Goal: Task Accomplishment & Management: Manage account settings

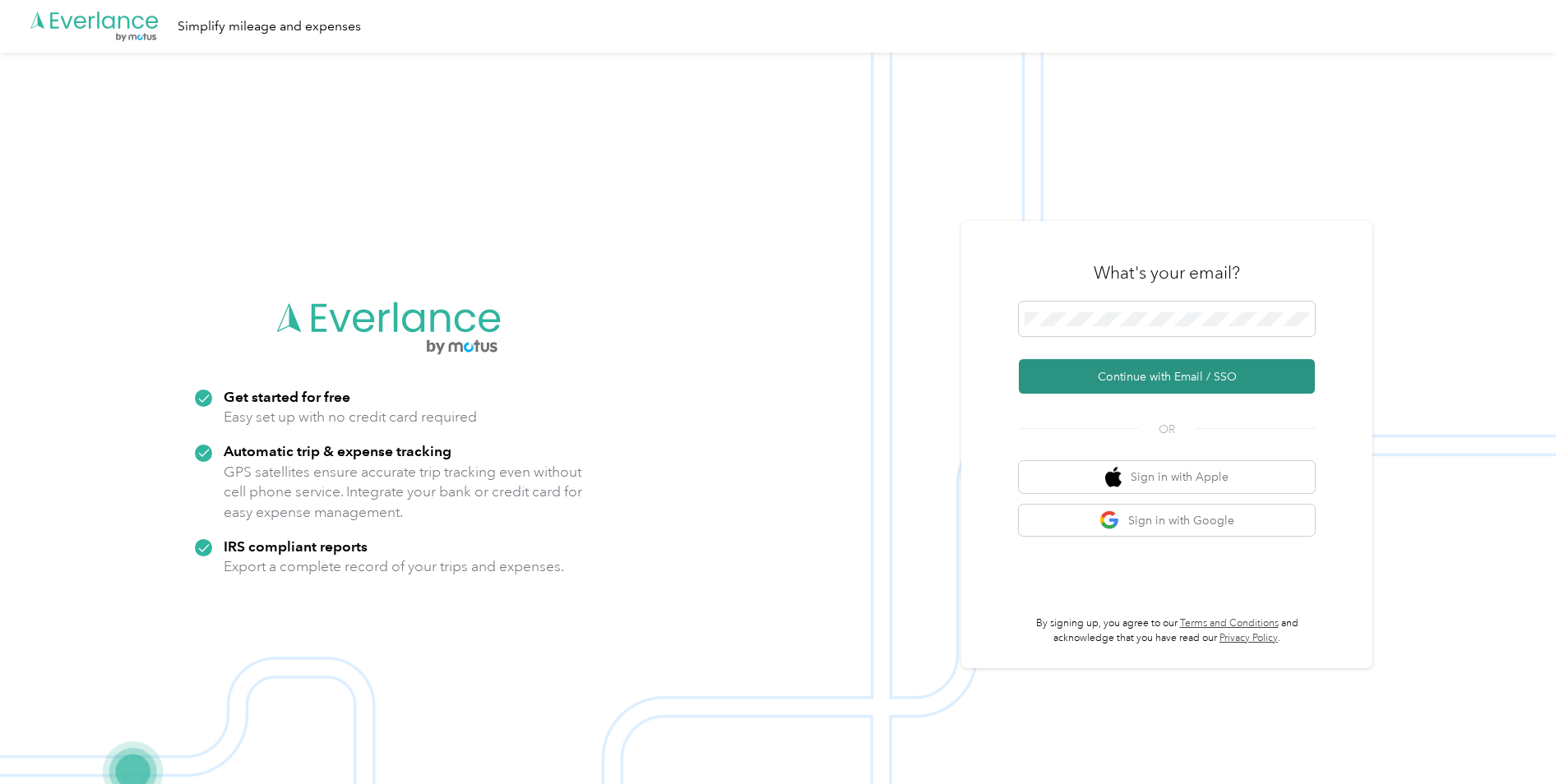
click at [1127, 381] on button "Continue with Email / SSO" at bounding box center [1166, 376] width 296 height 35
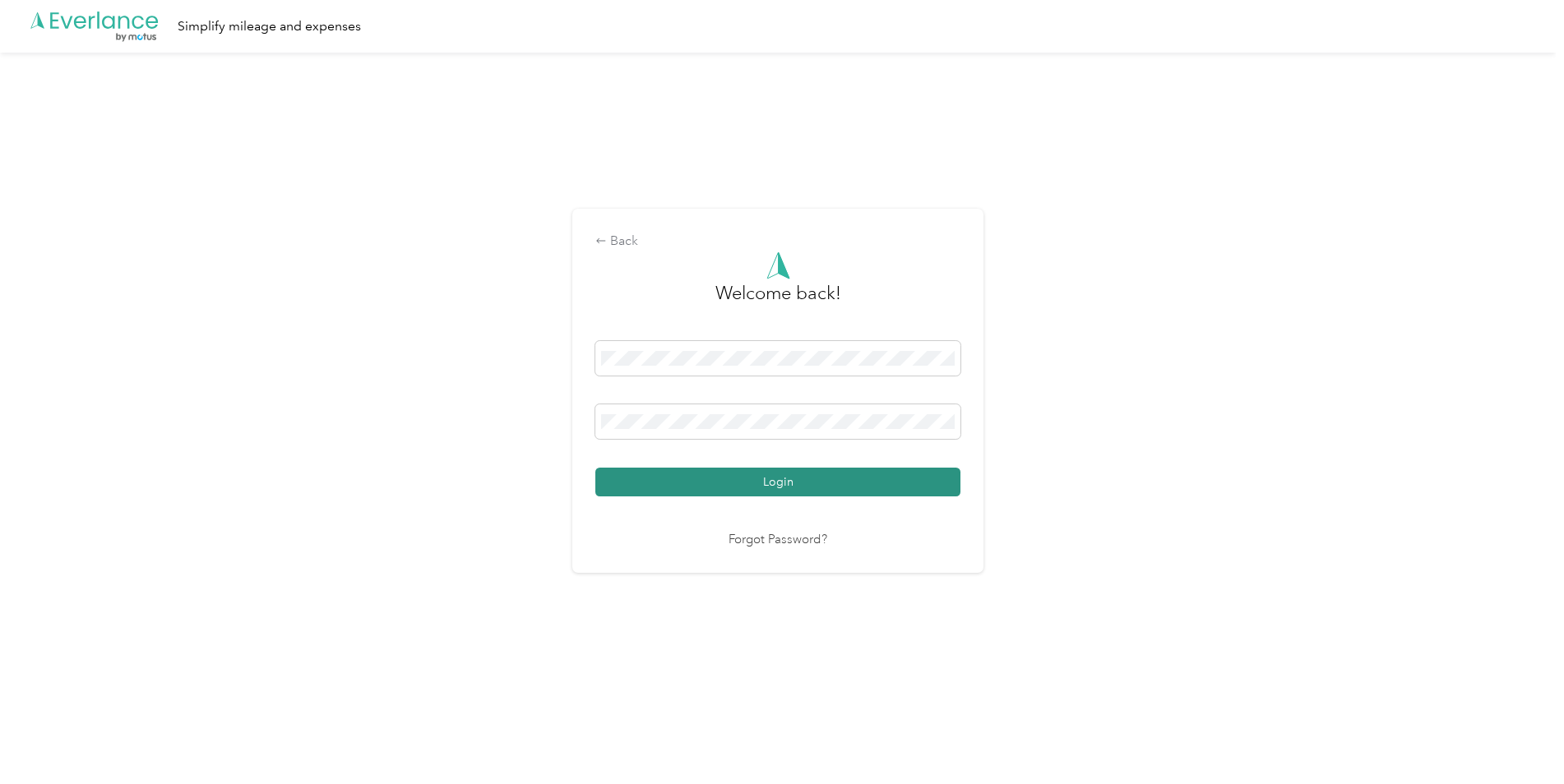
click at [929, 468] on button "Login" at bounding box center [778, 482] width 365 height 29
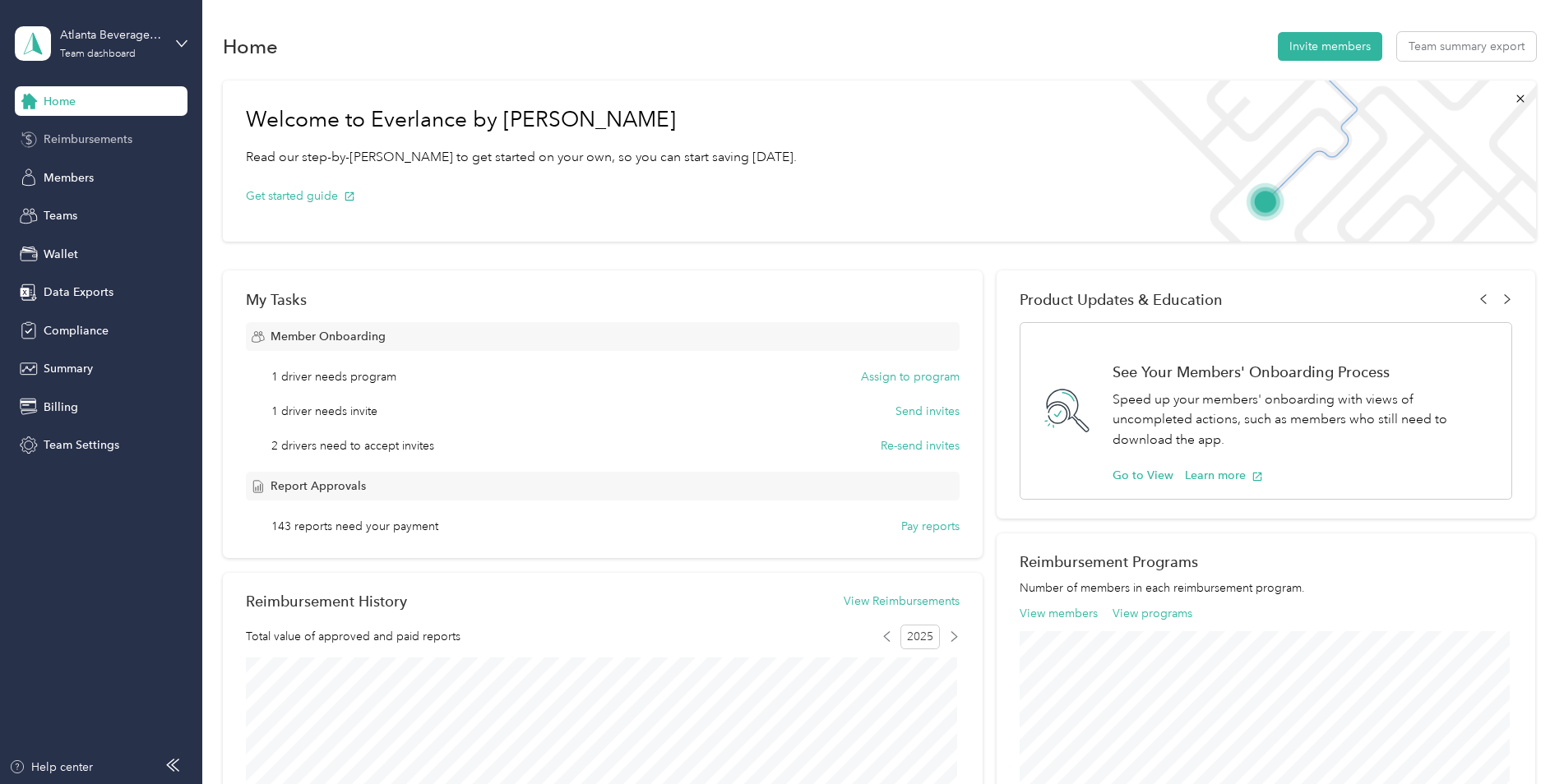
click at [110, 134] on span "Reimbursements" at bounding box center [87, 139] width 88 height 17
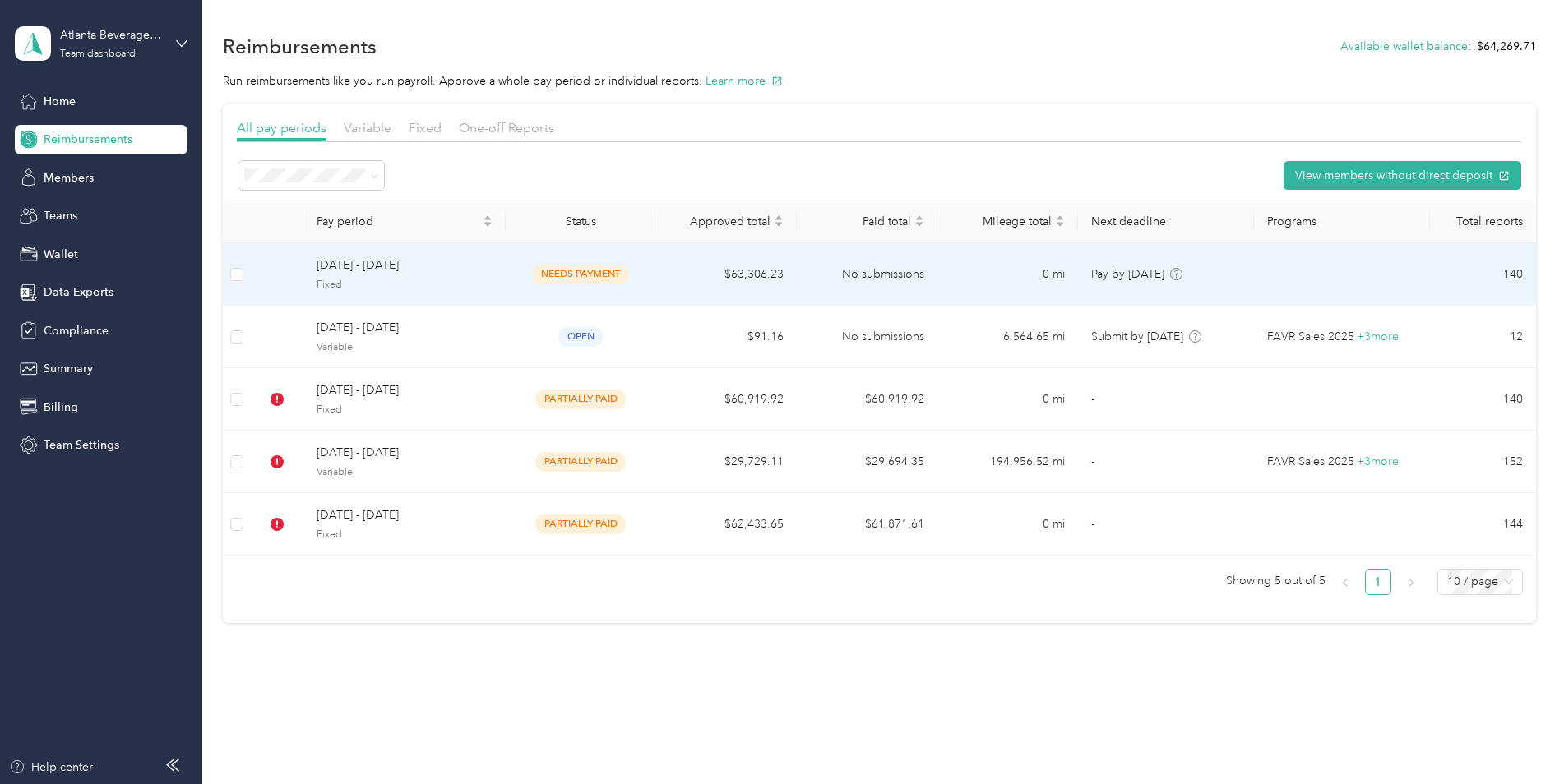
click at [472, 266] on span "[DATE] - [DATE]" at bounding box center [404, 265] width 176 height 18
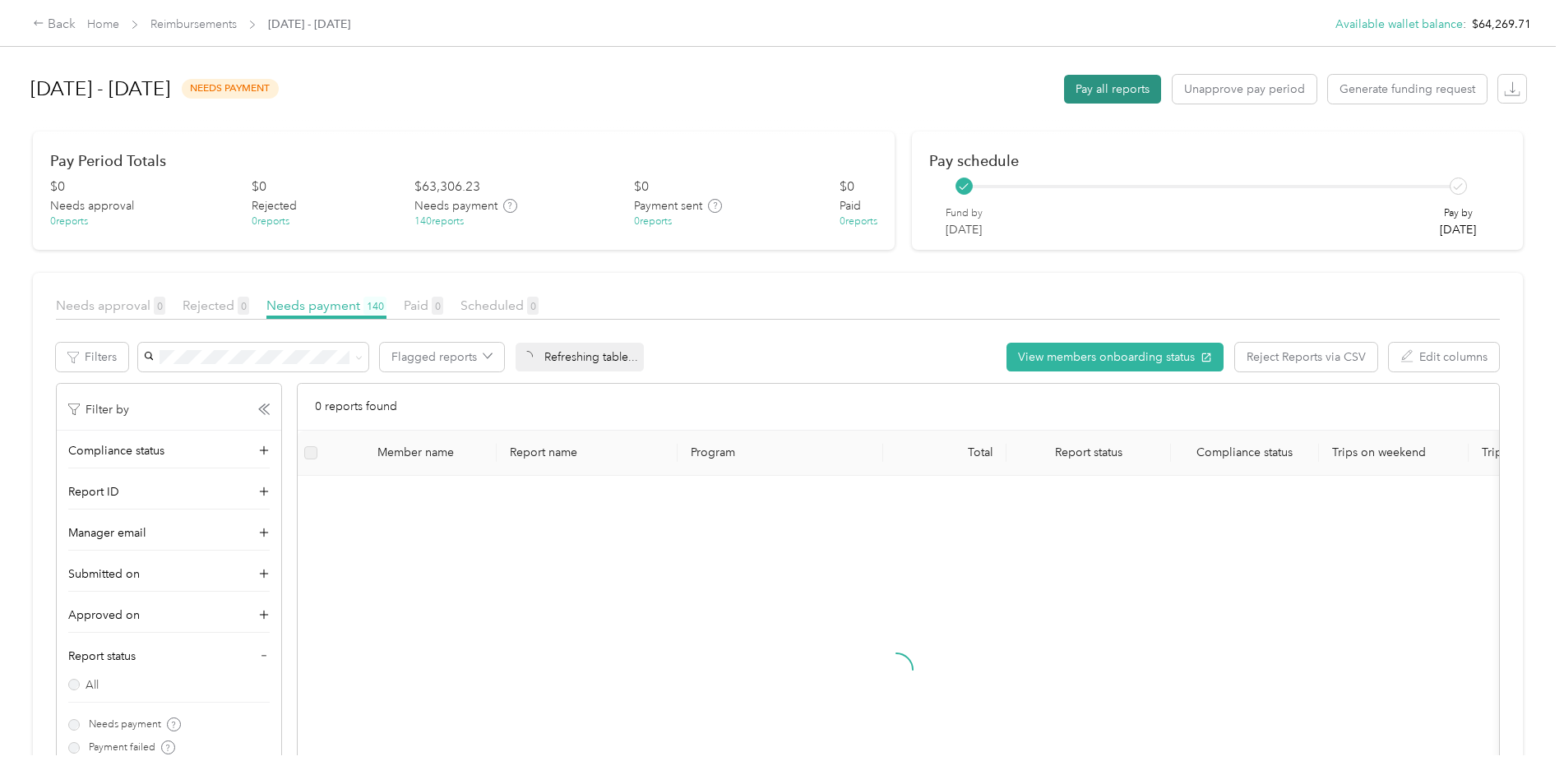
click at [1110, 91] on button "Pay all reports" at bounding box center [1113, 89] width 97 height 29
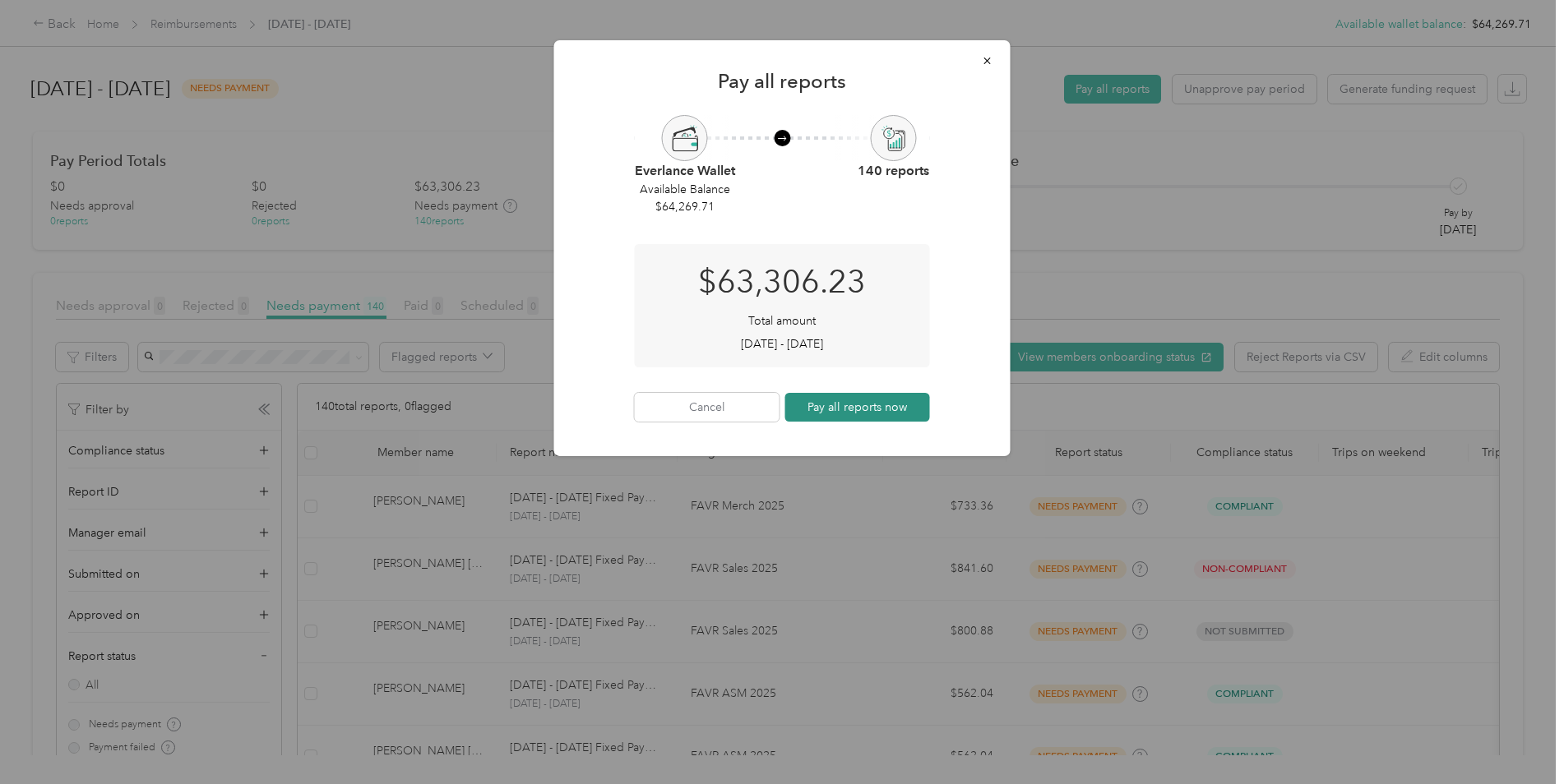
click at [861, 404] on button "Pay all reports now" at bounding box center [858, 407] width 145 height 29
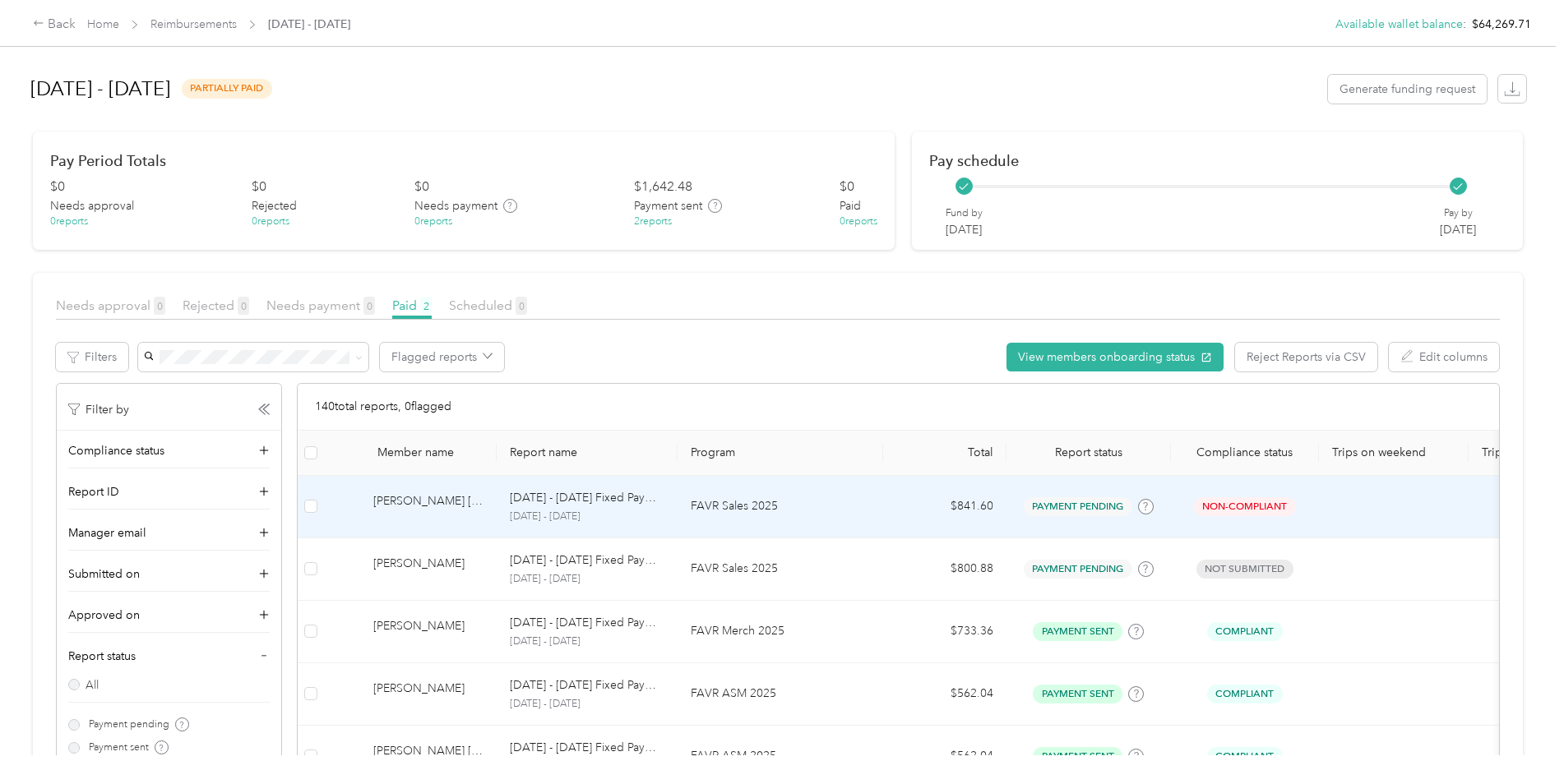
click at [844, 507] on p "FAVR Sales 2025" at bounding box center [781, 506] width 180 height 18
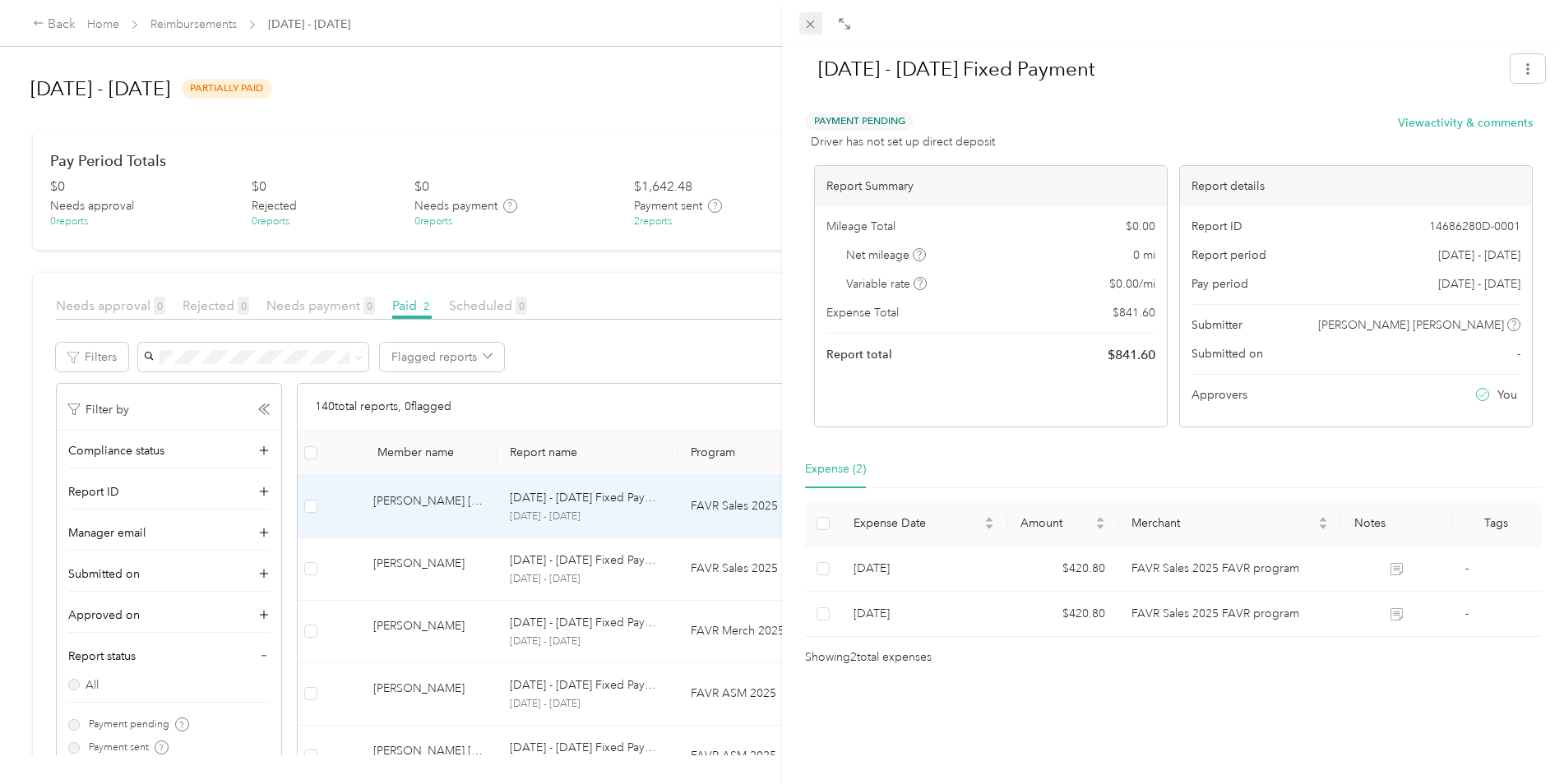
click at [814, 24] on icon at bounding box center [810, 24] width 14 height 14
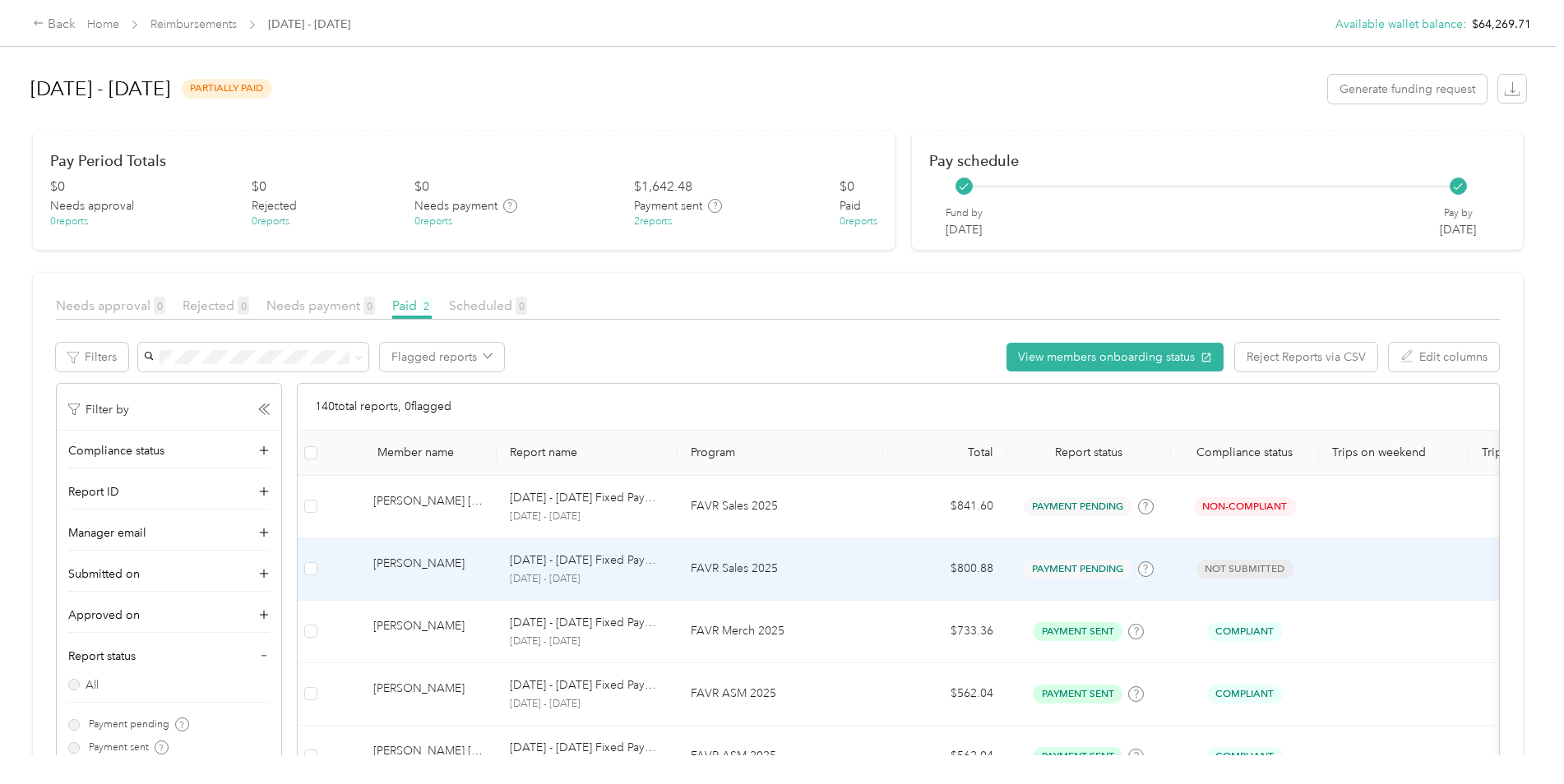
click at [877, 566] on td "FAVR Sales 2025" at bounding box center [781, 570] width 206 height 62
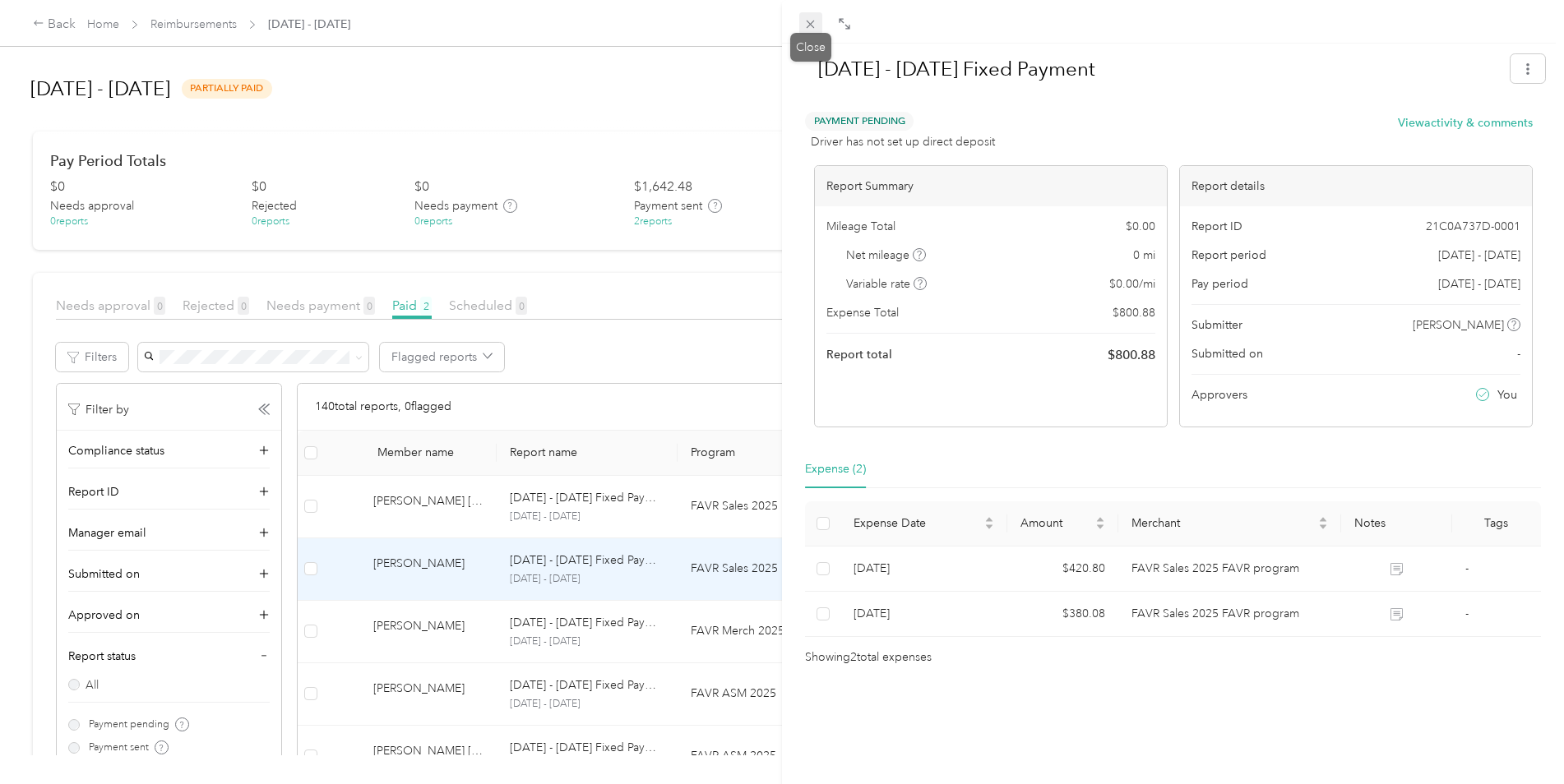
click at [809, 24] on icon at bounding box center [810, 24] width 14 height 14
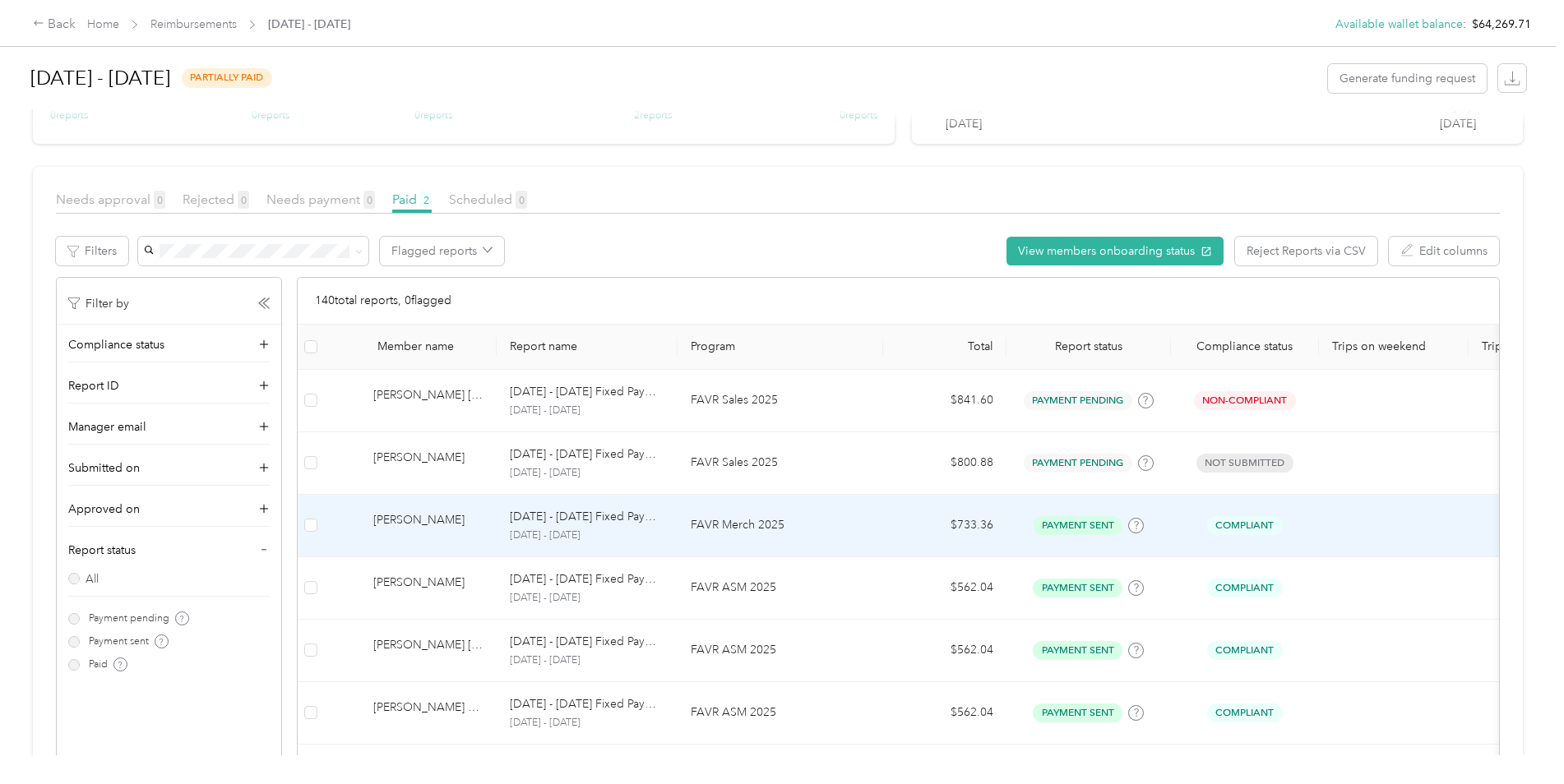
scroll to position [165, 0]
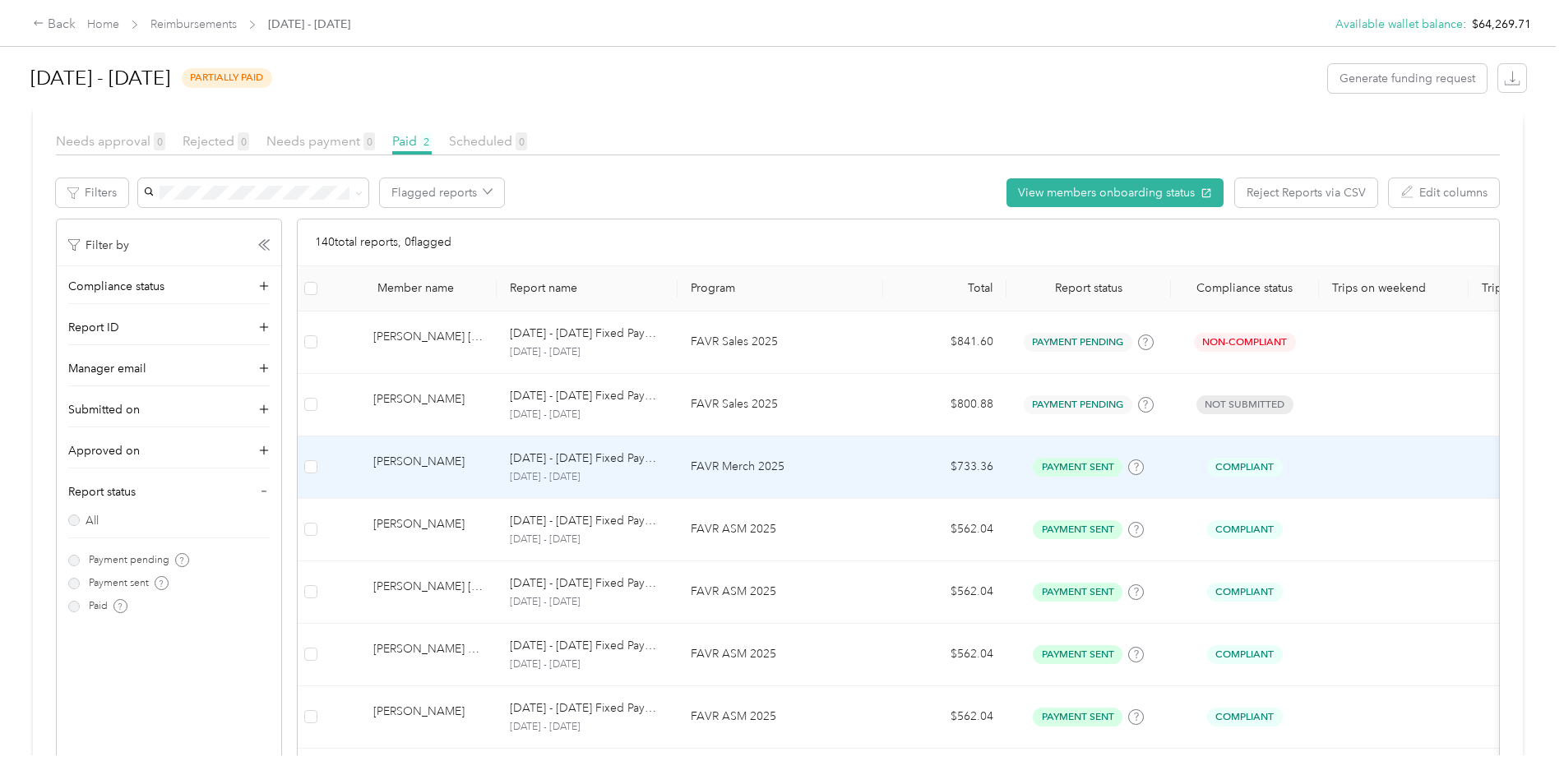
click at [843, 471] on p "FAVR Merch 2025" at bounding box center [781, 466] width 180 height 18
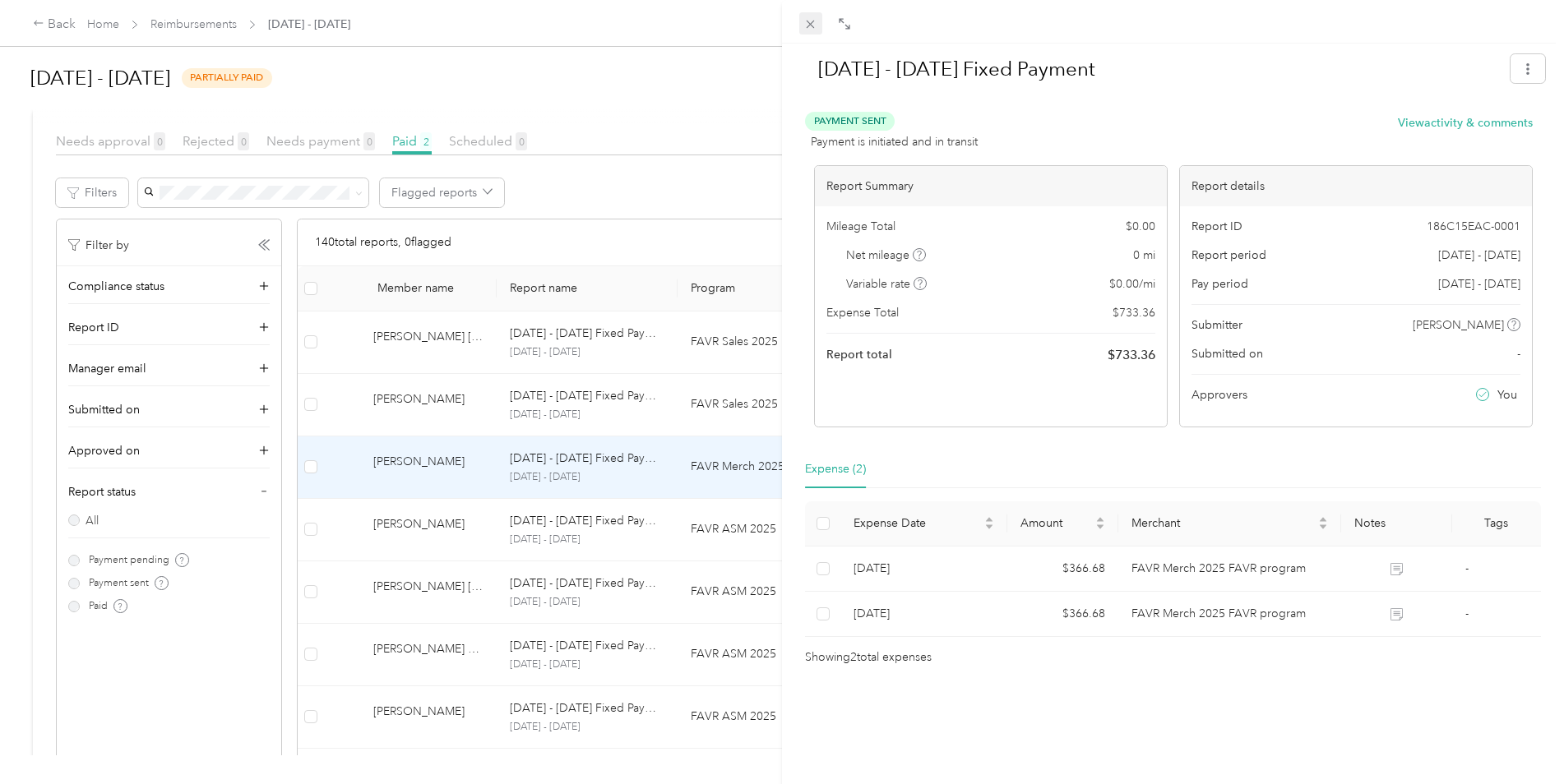
click at [814, 24] on icon at bounding box center [810, 24] width 14 height 14
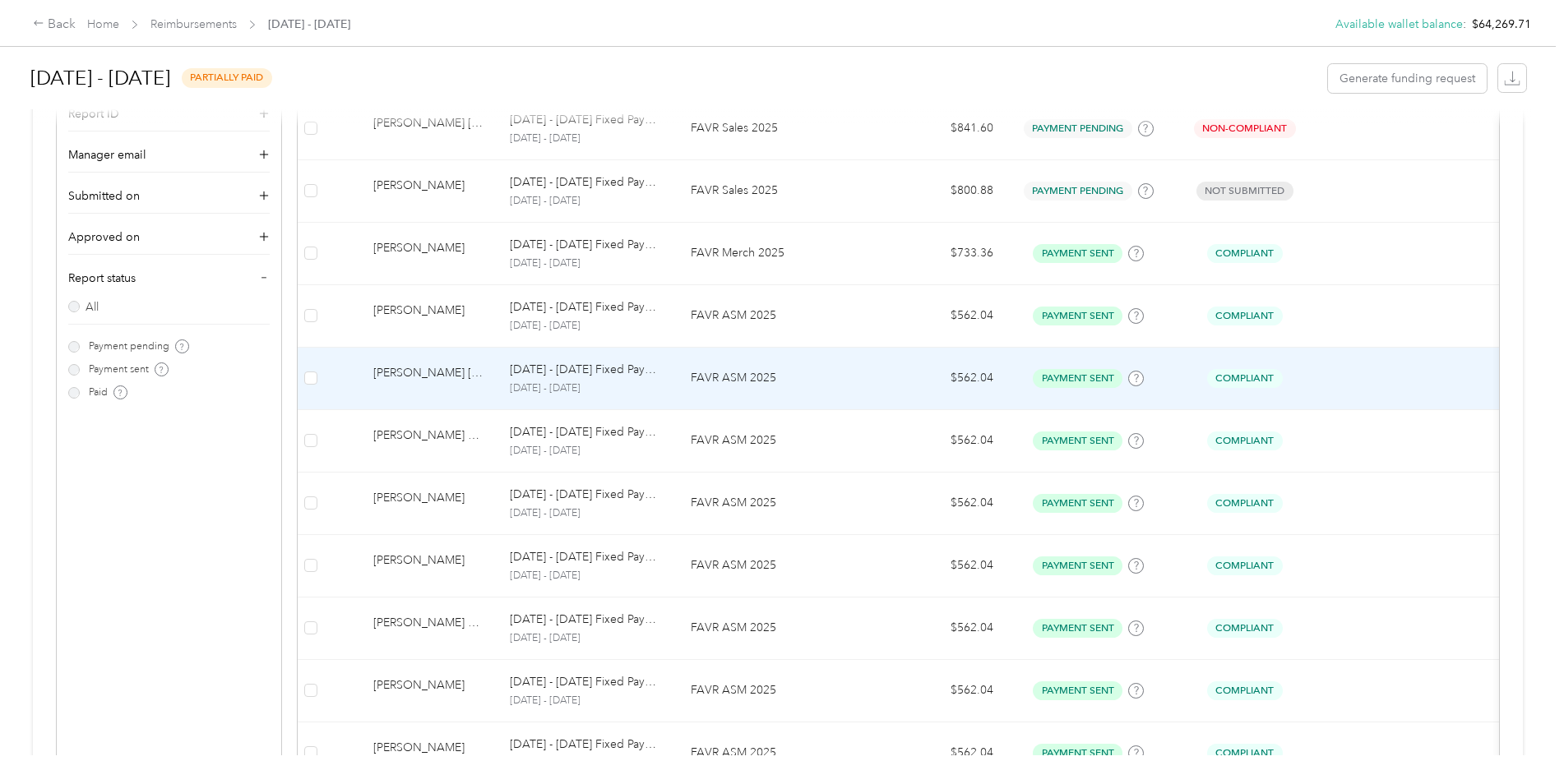
scroll to position [411, 0]
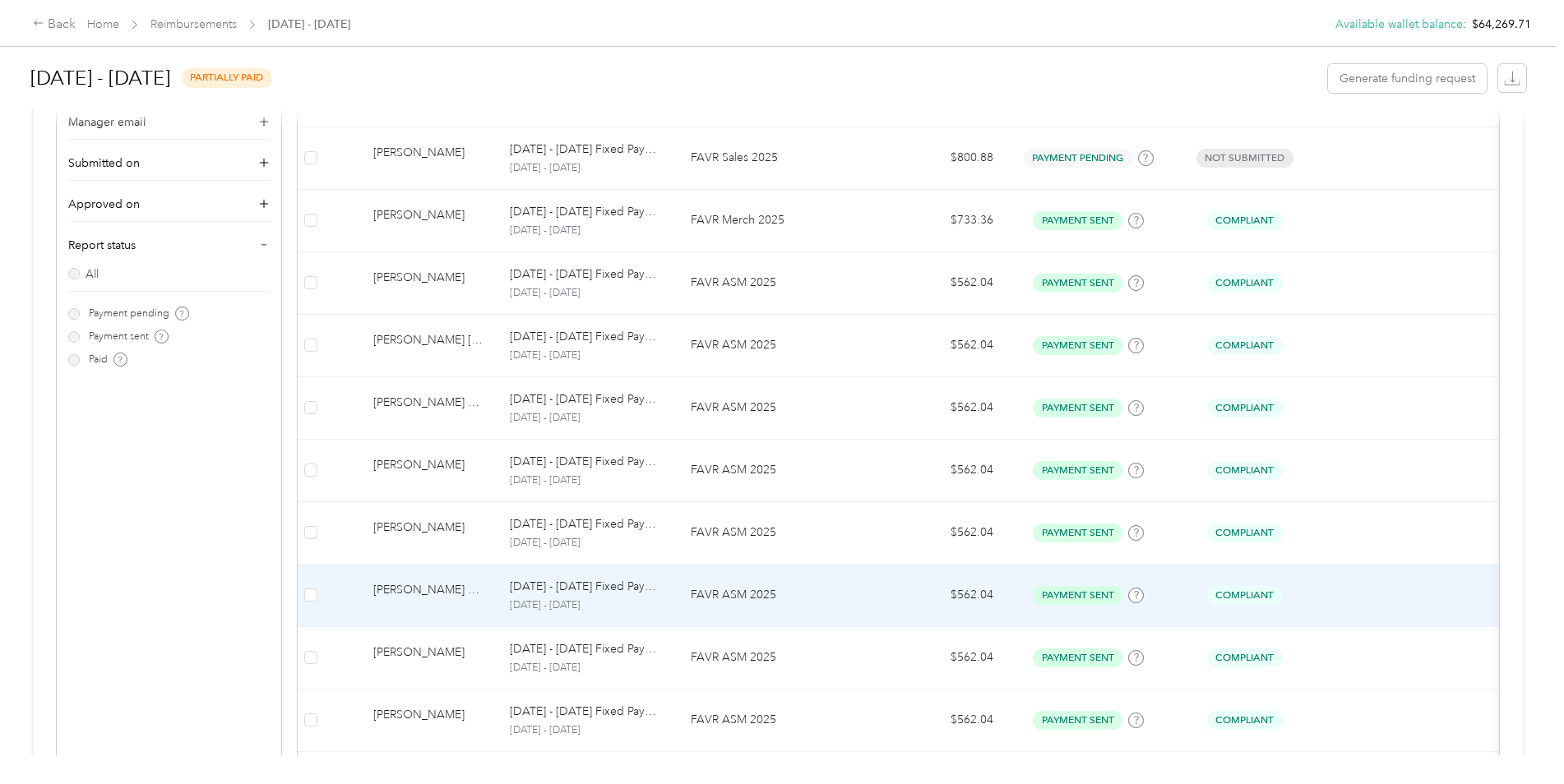
click at [874, 606] on td "FAVR ASM 2025" at bounding box center [781, 596] width 206 height 62
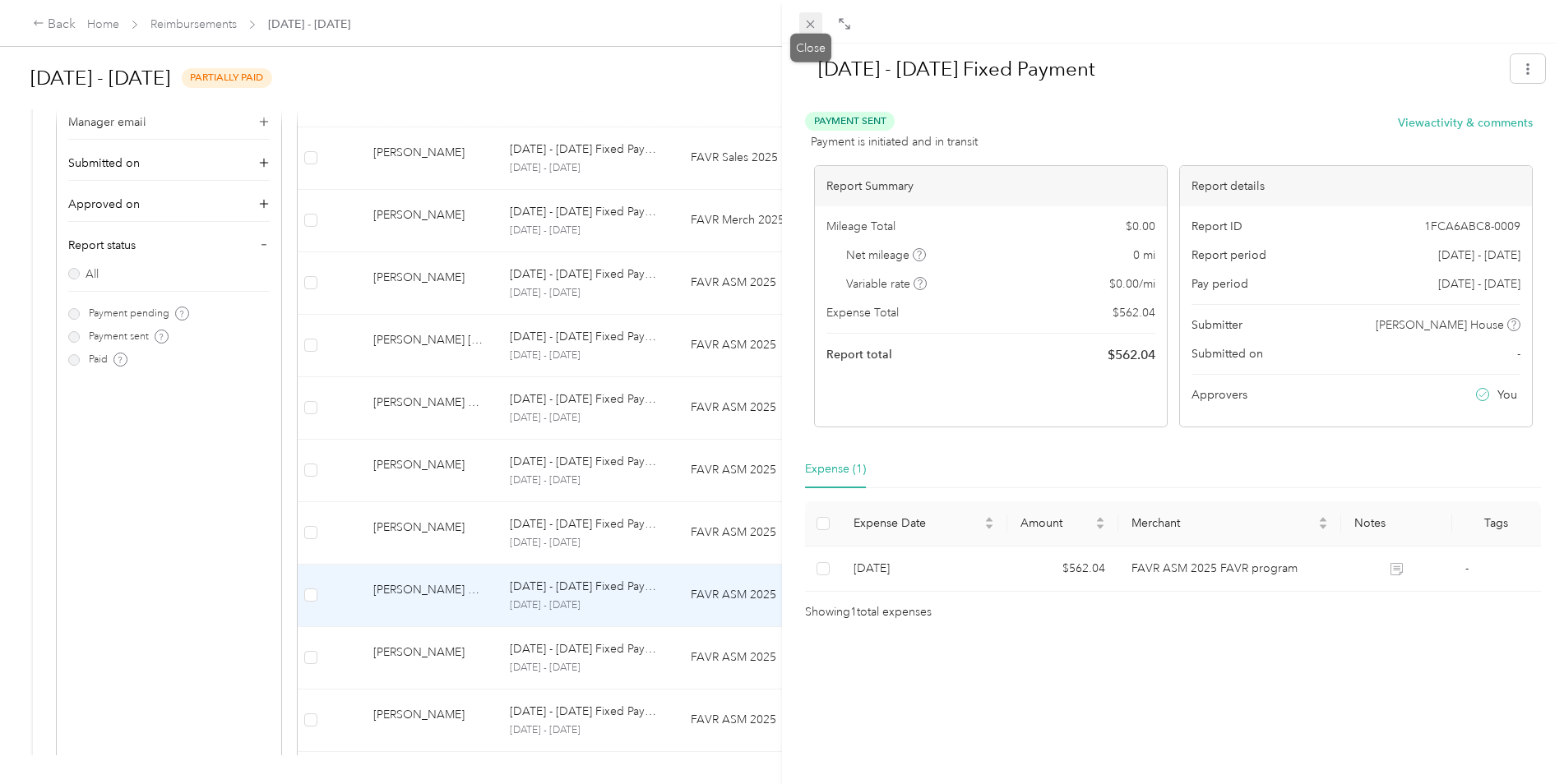
click at [810, 31] on span at bounding box center [811, 24] width 23 height 23
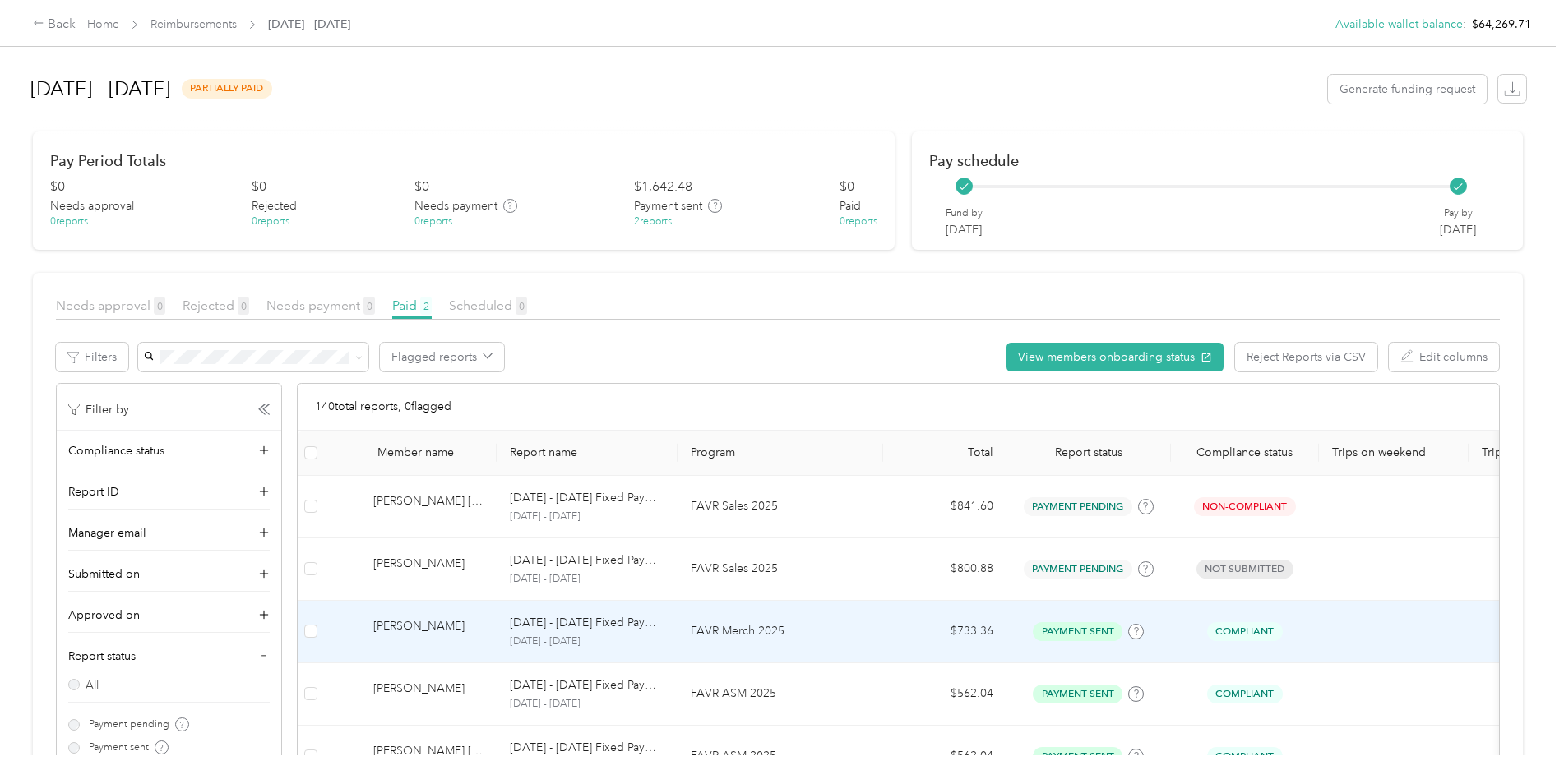
click at [862, 645] on td "FAVR Merch 2025" at bounding box center [781, 632] width 206 height 62
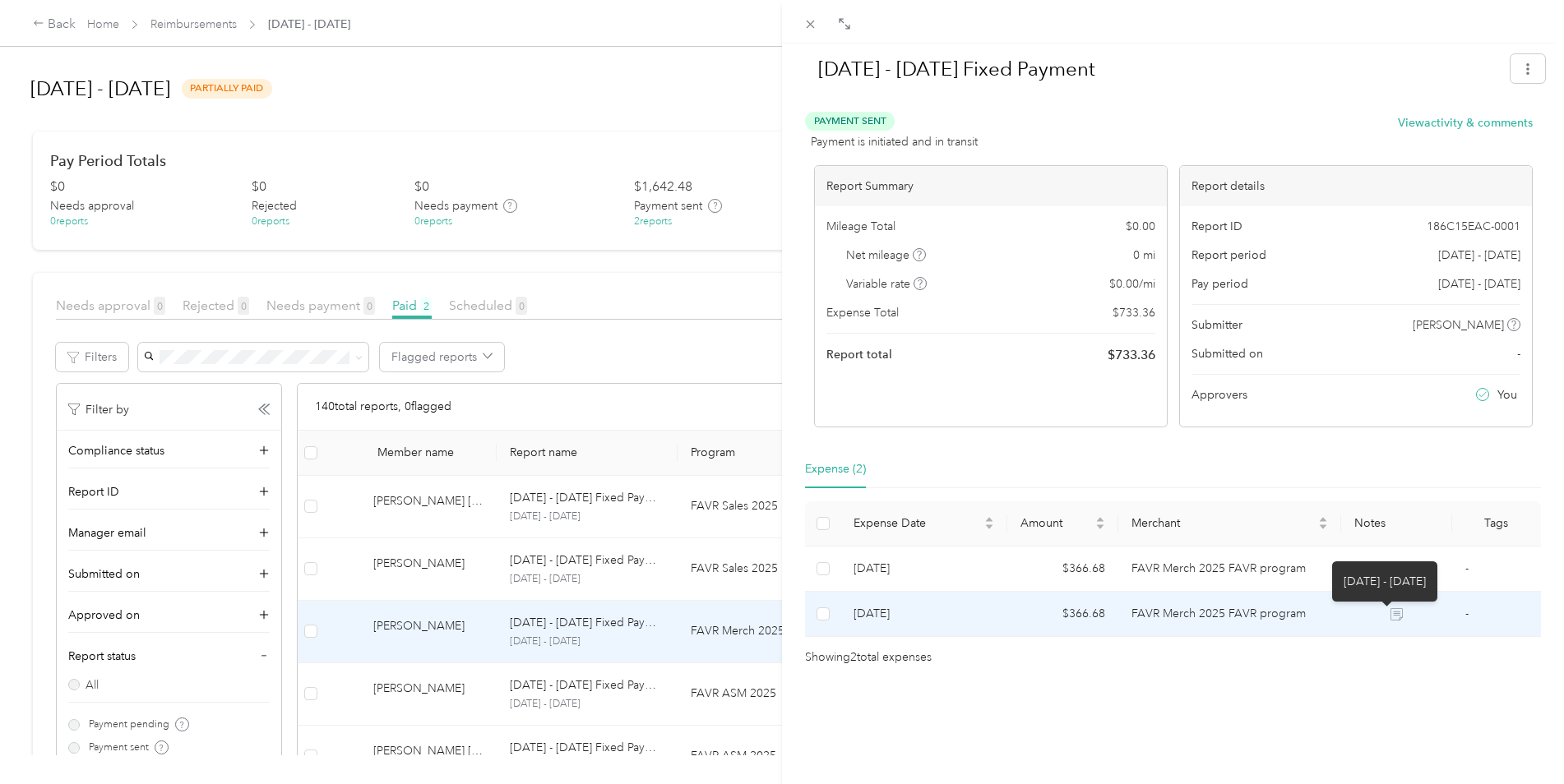
click at [1391, 617] on icon at bounding box center [1397, 614] width 12 height 12
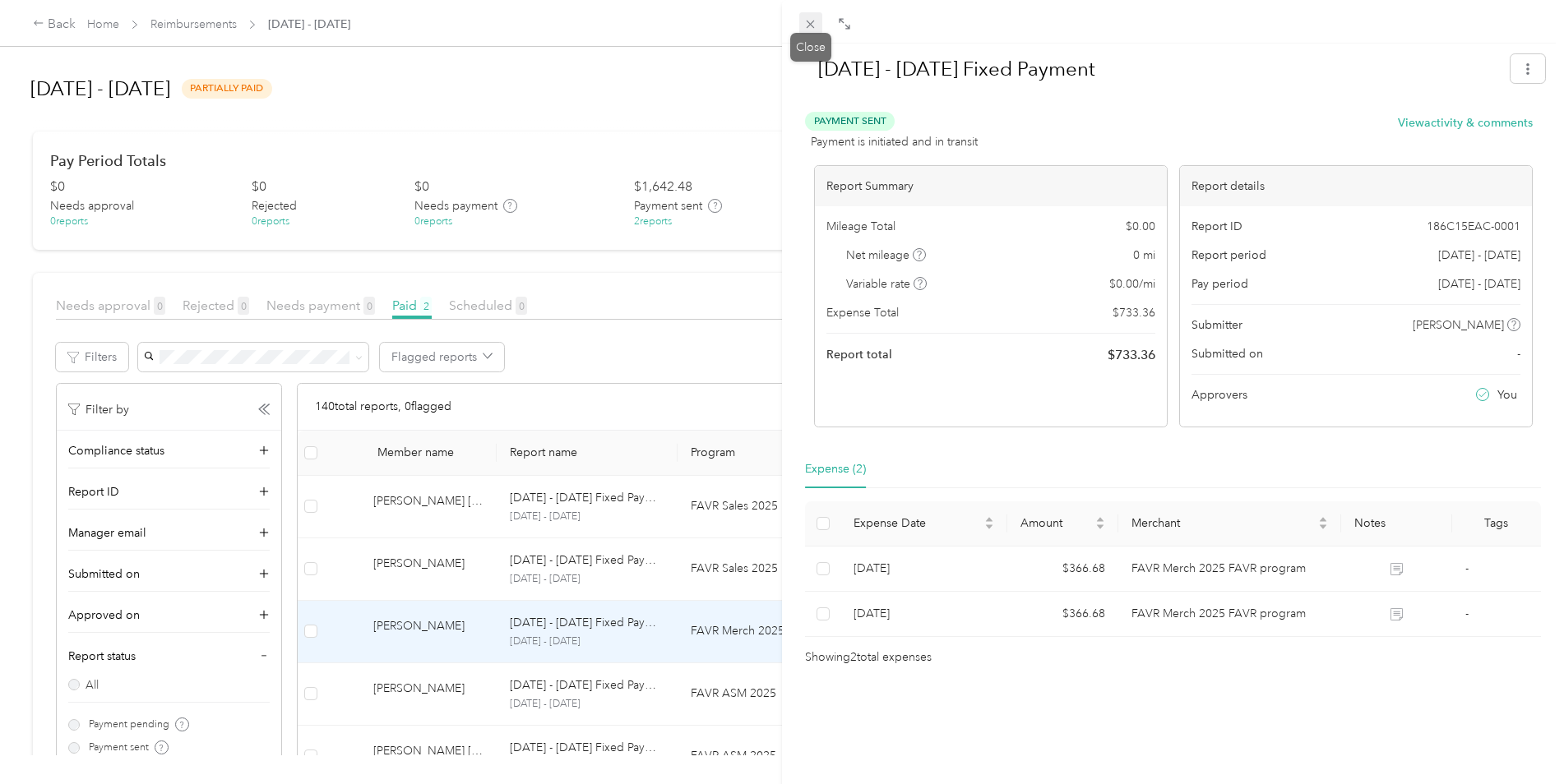
click at [808, 13] on span at bounding box center [811, 24] width 23 height 23
